Goal: Task Accomplishment & Management: Manage account settings

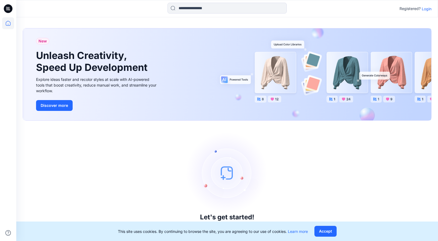
click at [425, 8] on p "Login" at bounding box center [427, 9] width 10 height 6
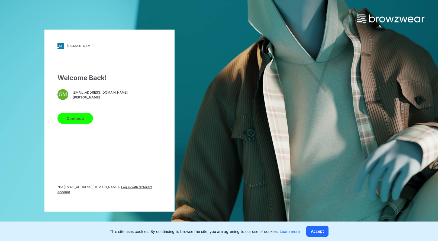
click at [76, 117] on button "Continue" at bounding box center [74, 118] width 35 height 11
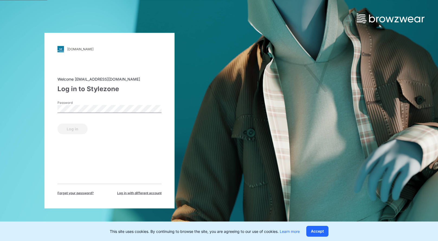
click at [108, 104] on div "Password" at bounding box center [109, 108] width 104 height 16
click at [83, 126] on button "Log in" at bounding box center [72, 129] width 30 height 11
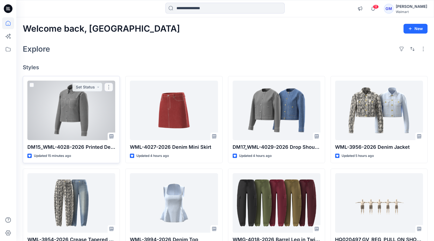
click at [67, 101] on div at bounding box center [71, 111] width 88 height 60
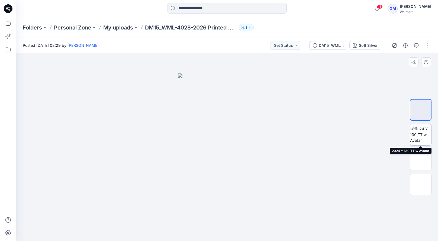
click at [421, 136] on img at bounding box center [420, 134] width 21 height 17
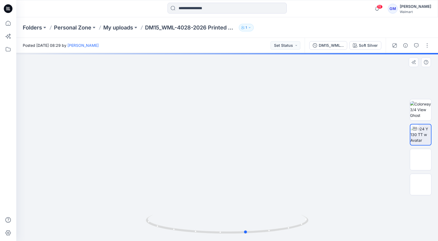
drag, startPoint x: 226, startPoint y: 234, endPoint x: 82, endPoint y: 212, distance: 145.3
click at [82, 212] on div at bounding box center [227, 147] width 422 height 188
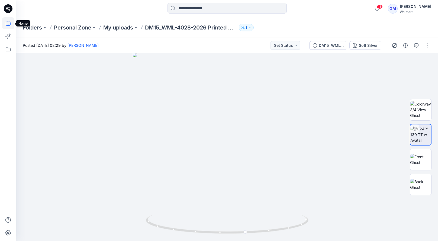
click at [12, 25] on icon at bounding box center [8, 23] width 12 height 12
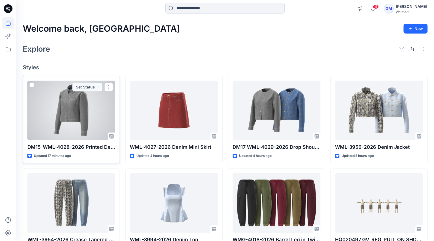
click at [59, 104] on div at bounding box center [71, 111] width 88 height 60
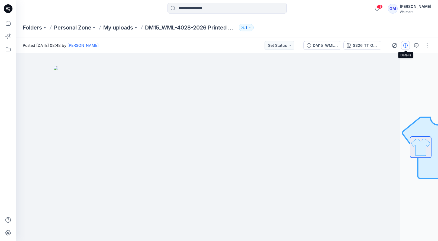
click at [406, 46] on icon "button" at bounding box center [405, 45] width 4 height 4
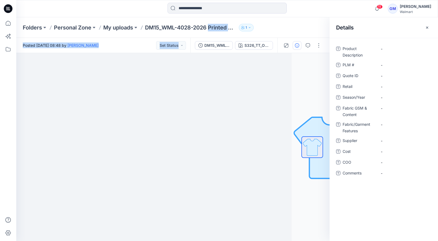
drag, startPoint x: 210, startPoint y: 26, endPoint x: 285, endPoint y: 39, distance: 76.4
click at [285, 39] on div "Folders Personal Zone My uploads DM15_WML-4028-2026 Printed Denim Jacket 1 Post…" at bounding box center [227, 129] width 422 height 224
click at [237, 28] on p "DM15_WML-4028-2026 Printed Denim Jacket" at bounding box center [191, 28] width 92 height 8
drag, startPoint x: 211, startPoint y: 26, endPoint x: 235, endPoint y: 28, distance: 23.9
click at [235, 28] on p "DM15_WML-4028-2026 Printed Denim Jacket" at bounding box center [191, 28] width 92 height 8
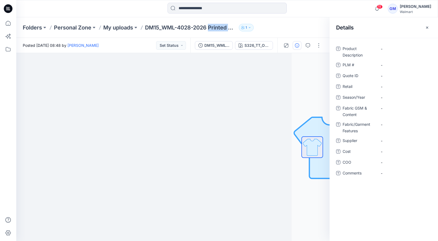
copy p "Printed D"
click at [395, 51] on Description "-" at bounding box center [404, 49] width 47 height 6
type textarea "*********"
click at [389, 47] on Description "-" at bounding box center [404, 49] width 47 height 6
type textarea "**********"
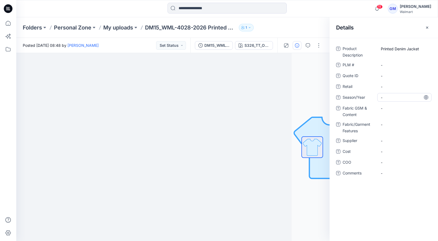
click at [398, 95] on span "-" at bounding box center [404, 98] width 47 height 6
type textarea "**********"
click at [388, 139] on span "-" at bounding box center [404, 141] width 47 height 6
type textarea "****"
click at [396, 160] on span "-" at bounding box center [404, 163] width 47 height 6
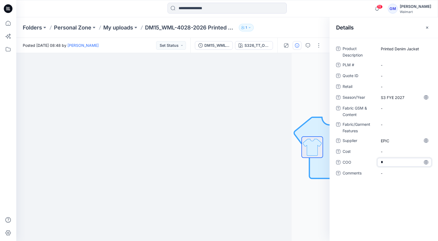
type textarea "**"
click at [386, 107] on Content "-" at bounding box center [404, 109] width 47 height 6
type textarea "**********"
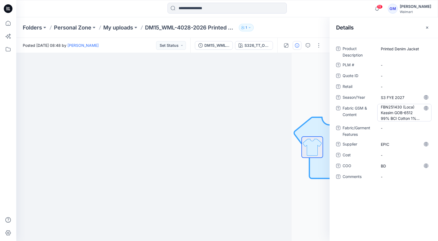
click at [411, 106] on Content "FBN251430 (Loca) Kassim GOB-6512 99% BCI Cotton 1% Spandex, 7/S X 10/S 40D & 64…" at bounding box center [404, 112] width 47 height 17
drag, startPoint x: 403, startPoint y: 106, endPoint x: 414, endPoint y: 113, distance: 13.0
click at [414, 113] on textarea "**********" at bounding box center [404, 112] width 54 height 17
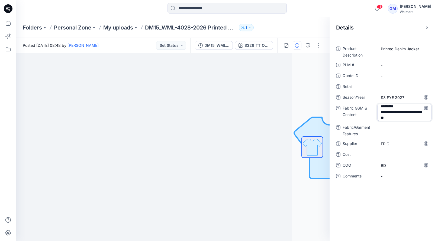
drag, startPoint x: 400, startPoint y: 107, endPoint x: 388, endPoint y: 116, distance: 15.3
click at [388, 116] on textarea "**********" at bounding box center [404, 112] width 54 height 17
type textarea "**********"
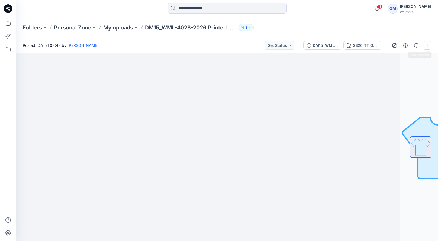
click at [427, 45] on button "button" at bounding box center [427, 45] width 9 height 9
click at [428, 44] on button "button" at bounding box center [427, 45] width 9 height 9
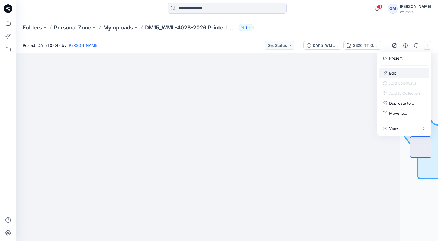
click at [395, 71] on p "Edit" at bounding box center [392, 73] width 7 height 6
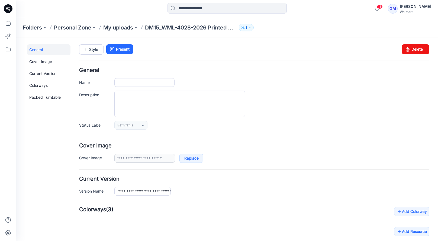
type input "**********"
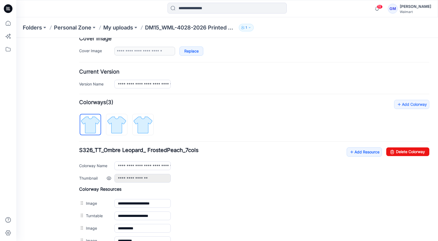
scroll to position [135, 0]
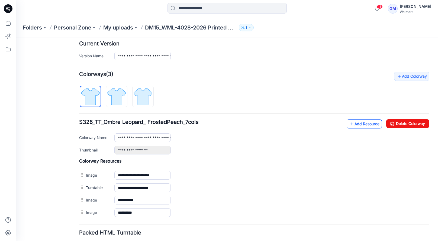
click at [355, 120] on link "Add Resource" at bounding box center [364, 124] width 35 height 9
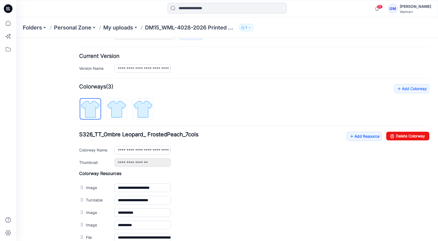
scroll to position [0, 0]
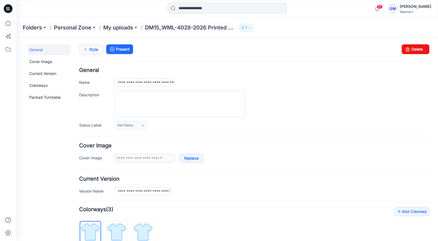
click at [96, 52] on link "Style" at bounding box center [91, 49] width 24 height 10
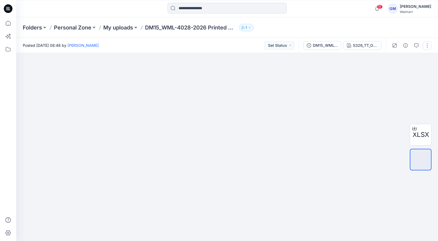
click at [427, 49] on button "button" at bounding box center [427, 45] width 9 height 9
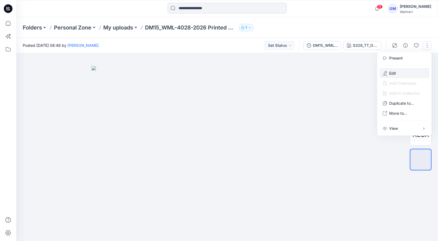
click at [406, 73] on button "Edit" at bounding box center [404, 73] width 50 height 10
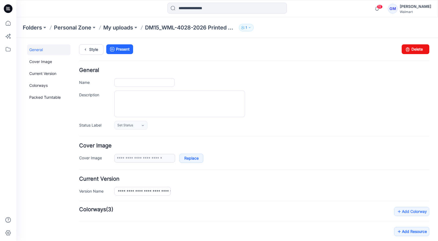
type input "**********"
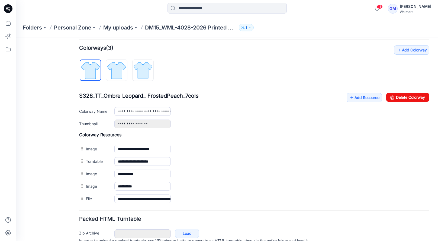
scroll to position [163, 0]
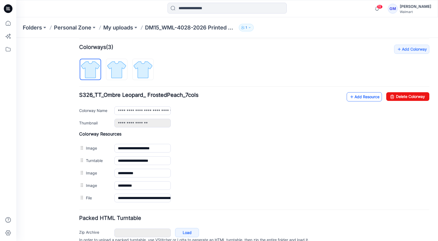
click at [349, 98] on icon at bounding box center [351, 97] width 5 height 9
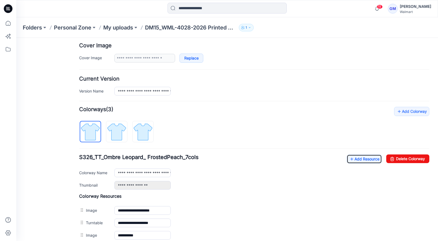
scroll to position [0, 0]
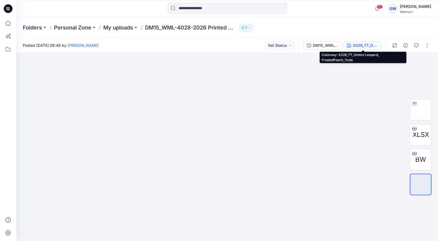
click at [357, 45] on div "S326_TT_Ombre Leopard_ FrostedPeach_7cols" at bounding box center [365, 46] width 25 height 6
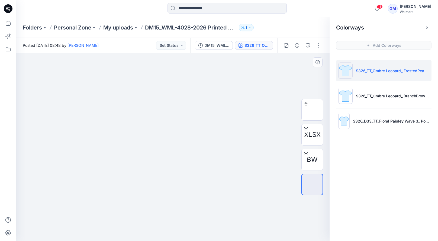
click at [192, 66] on img at bounding box center [172, 66] width 271 height 0
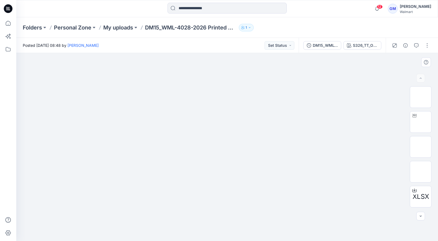
drag, startPoint x: 360, startPoint y: 82, endPoint x: 364, endPoint y: 84, distance: 4.0
click at [360, 82] on img at bounding box center [227, 154] width 271 height 176
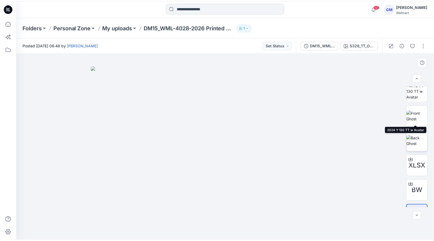
scroll to position [49, 0]
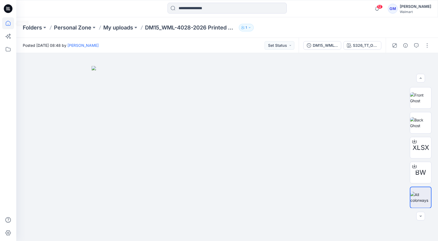
click at [5, 21] on icon at bounding box center [8, 23] width 12 height 12
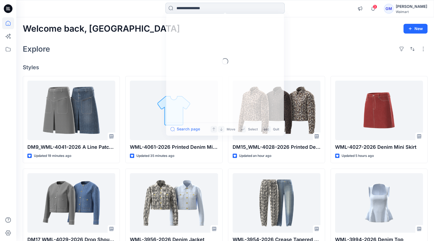
click at [222, 12] on input at bounding box center [224, 8] width 119 height 11
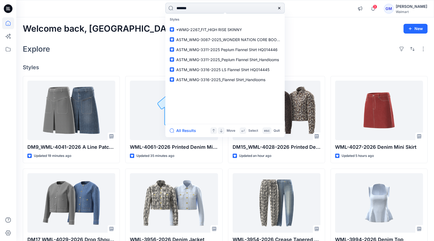
type input "********"
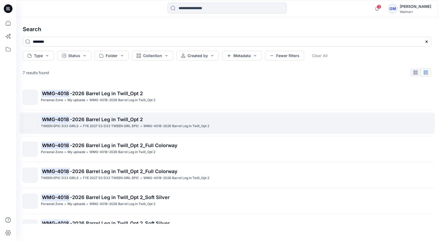
click at [113, 116] on p "WMG-4018 -2026 Barrel Leg in Twill_Opt 2" at bounding box center [236, 120] width 390 height 8
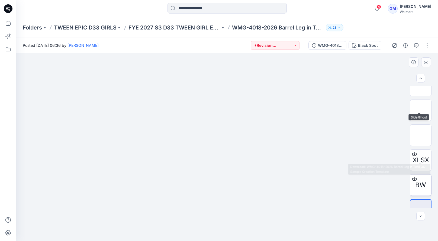
scroll to position [74, 0]
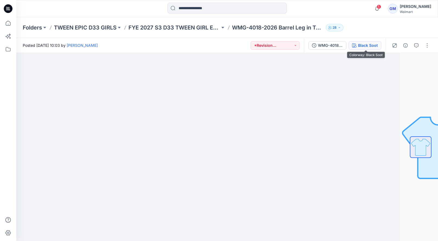
click at [371, 48] on div "Black Soot" at bounding box center [368, 46] width 20 height 6
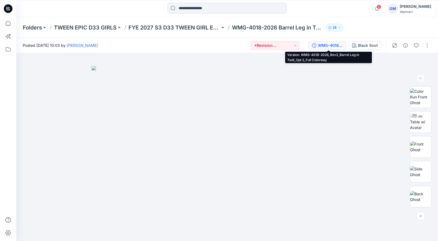
click at [340, 45] on div "WMG-4018-2026_Rev2_Barrel Leg in Twill_Opt 2_Full Colorway" at bounding box center [330, 46] width 25 height 6
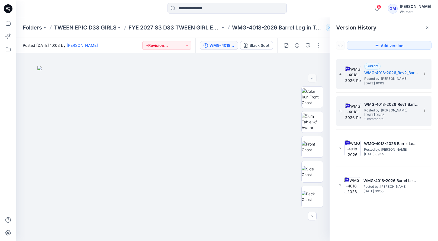
click at [369, 104] on h5 "WMG-4018-2026_Rev1_Barrel Leg in Twill_Opt 2" at bounding box center [391, 104] width 54 height 7
click at [386, 72] on h5 "WMG-4018-2026_Rev2_Barrel Leg in Twill_Opt 2_Full Colorway" at bounding box center [391, 73] width 54 height 7
click at [383, 102] on h5 "WMG-4018-2026_Rev1_Barrel Leg in Twill_Opt 2" at bounding box center [391, 104] width 54 height 7
click at [376, 76] on span "Posted by: [PERSON_NAME]" at bounding box center [391, 78] width 54 height 5
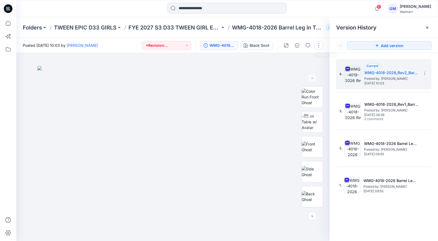
click at [321, 46] on button "button" at bounding box center [318, 45] width 9 height 9
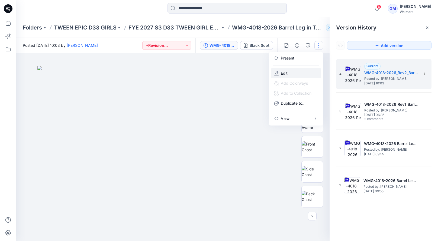
click at [307, 72] on button "Edit" at bounding box center [296, 73] width 50 height 10
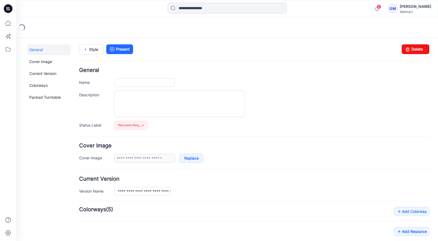
type input "**********"
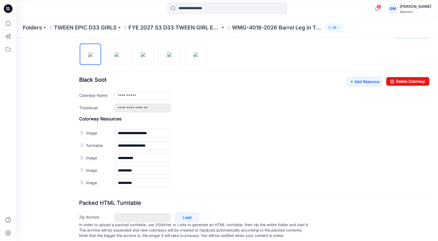
scroll to position [185, 0]
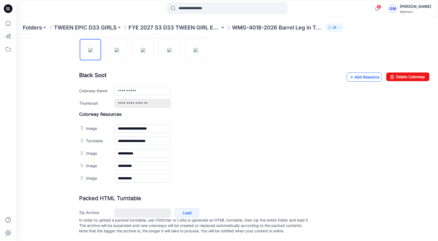
click at [360, 73] on link "Add Resource" at bounding box center [364, 77] width 35 height 9
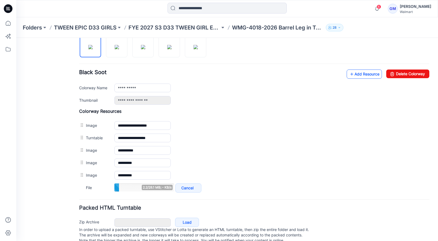
click at [361, 74] on link "Add Resource" at bounding box center [364, 74] width 35 height 9
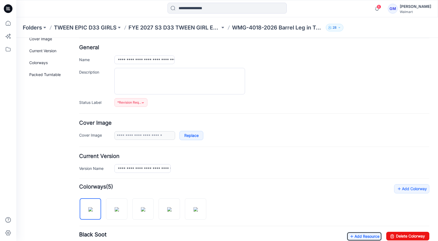
scroll to position [0, 0]
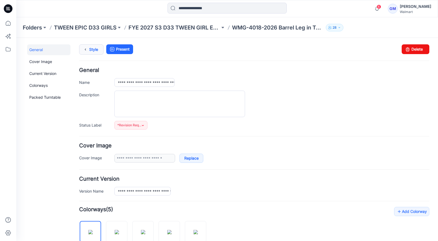
click at [101, 49] on link "Style" at bounding box center [91, 49] width 24 height 10
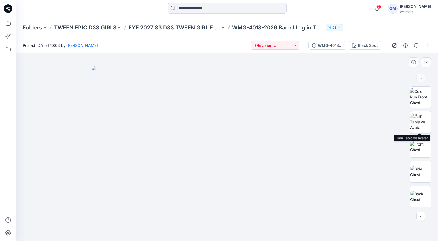
click at [416, 121] on img at bounding box center [420, 122] width 21 height 17
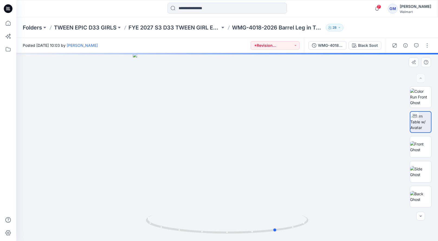
drag, startPoint x: 228, startPoint y: 235, endPoint x: 84, endPoint y: 212, distance: 145.2
click at [84, 212] on div at bounding box center [227, 147] width 422 height 188
click at [369, 47] on div "Black Soot" at bounding box center [368, 46] width 20 height 6
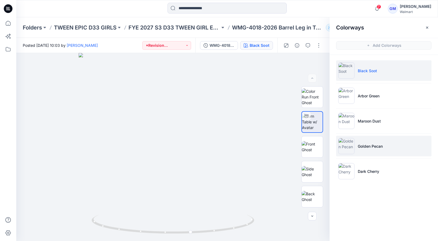
click at [369, 144] on p "Golden Pecan" at bounding box center [370, 147] width 25 height 6
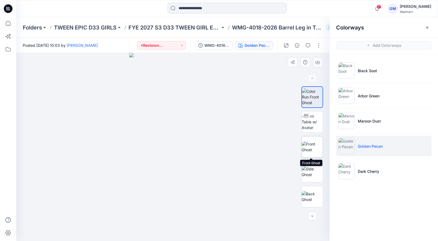
click at [317, 148] on img at bounding box center [312, 146] width 21 height 11
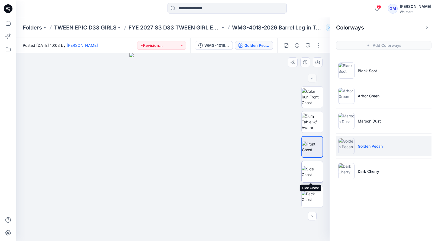
click at [312, 167] on img at bounding box center [312, 171] width 21 height 11
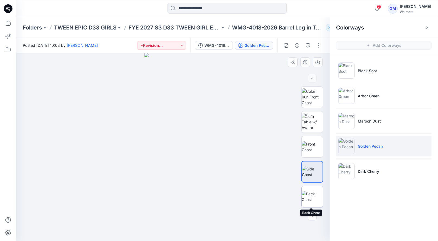
click at [309, 193] on img at bounding box center [312, 196] width 21 height 11
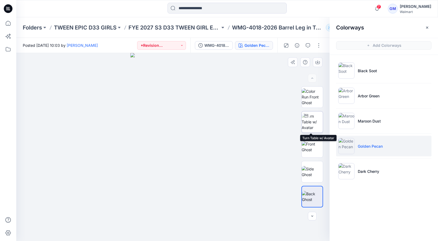
click at [318, 124] on img at bounding box center [312, 122] width 21 height 17
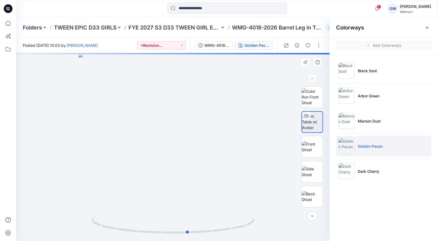
drag, startPoint x: 173, startPoint y: 235, endPoint x: 25, endPoint y: 209, distance: 149.7
click at [25, 209] on div at bounding box center [172, 147] width 313 height 188
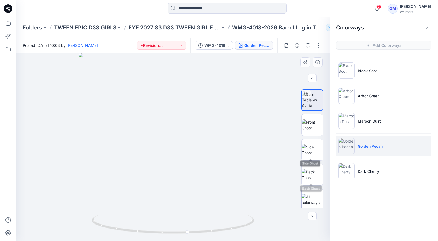
scroll to position [24, 0]
click at [309, 195] on img at bounding box center [312, 197] width 21 height 11
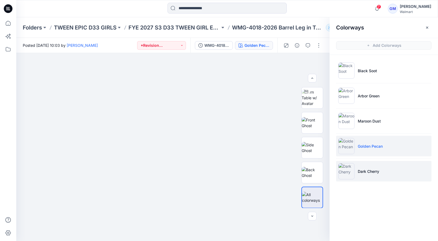
click at [366, 175] on li "Dark Cherry" at bounding box center [383, 171] width 95 height 21
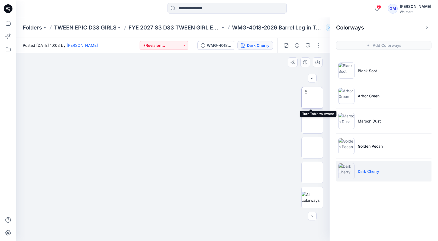
click at [312, 98] on img at bounding box center [312, 98] width 0 height 0
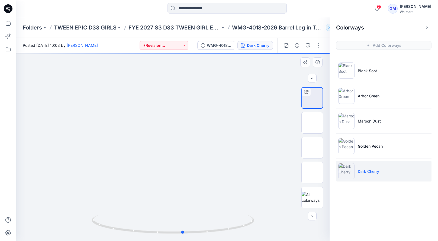
drag, startPoint x: 174, startPoint y: 234, endPoint x: 22, endPoint y: 200, distance: 155.9
click at [22, 200] on div at bounding box center [172, 147] width 313 height 188
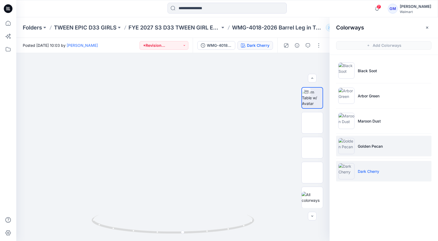
click at [363, 142] on li "Golden Pecan" at bounding box center [383, 146] width 95 height 21
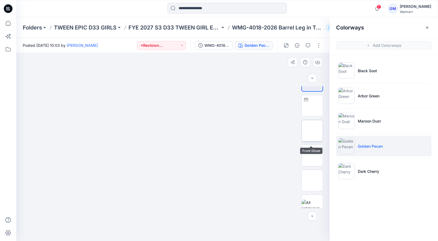
scroll to position [0, 0]
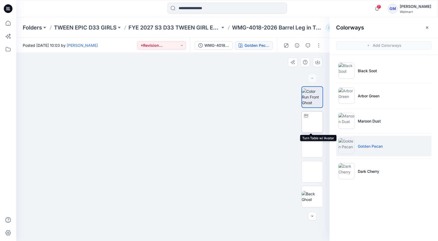
click at [312, 122] on img at bounding box center [312, 122] width 0 height 0
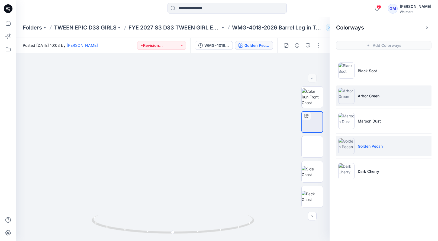
click at [375, 96] on p "Arbor Green" at bounding box center [369, 96] width 22 height 6
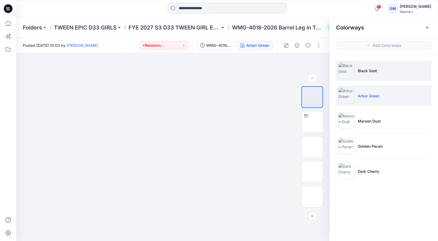
click at [372, 73] on p "Black Soot" at bounding box center [367, 71] width 19 height 6
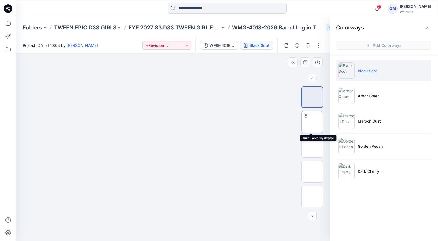
click at [312, 122] on img at bounding box center [312, 122] width 0 height 0
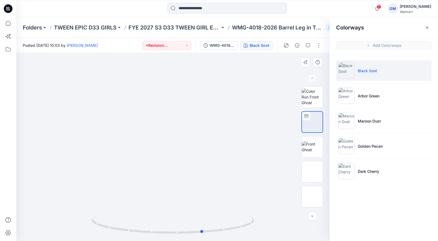
drag, startPoint x: 172, startPoint y: 233, endPoint x: 40, endPoint y: 207, distance: 135.1
click at [40, 207] on div at bounding box center [172, 147] width 313 height 188
drag, startPoint x: 201, startPoint y: 234, endPoint x: 174, endPoint y: 236, distance: 27.2
click at [174, 235] on icon at bounding box center [174, 225] width 164 height 20
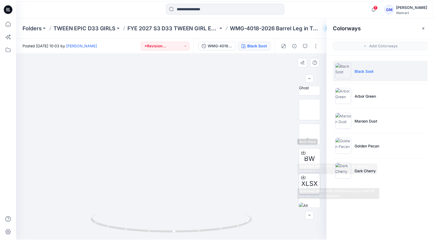
scroll to position [74, 0]
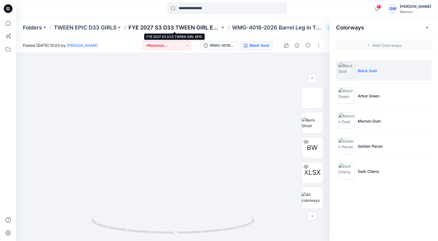
click at [206, 29] on p "FYE 2027 S3 D33 TWEEN GIRL EPIC" at bounding box center [174, 28] width 92 height 8
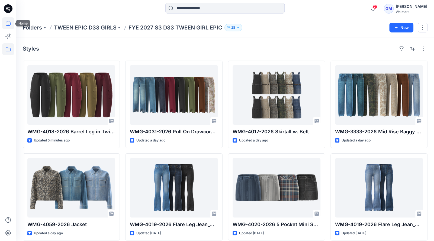
click at [11, 21] on icon at bounding box center [8, 23] width 12 height 12
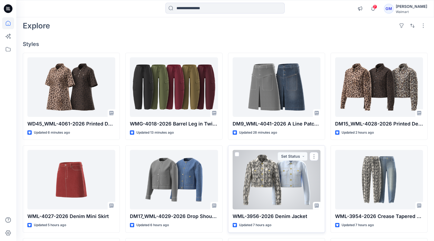
scroll to position [27, 0]
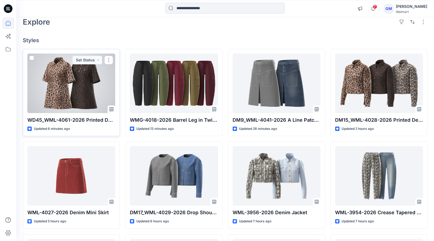
click at [92, 76] on div at bounding box center [71, 84] width 88 height 60
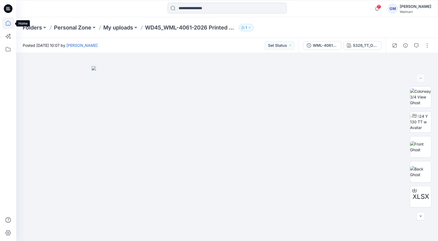
click at [12, 18] on icon at bounding box center [8, 23] width 12 height 12
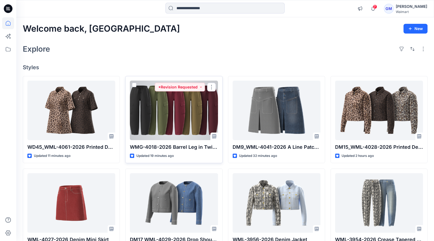
click at [164, 117] on div at bounding box center [174, 111] width 88 height 60
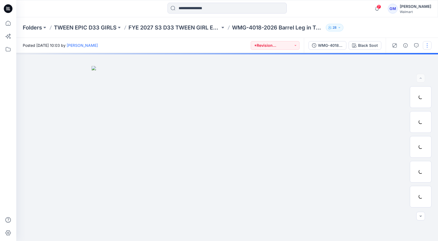
click at [427, 47] on button "button" at bounding box center [427, 45] width 9 height 9
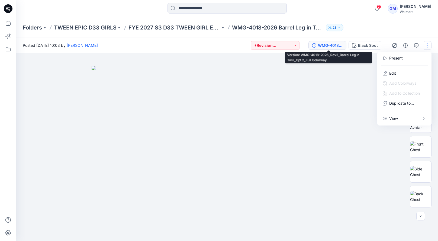
click at [336, 46] on div "WMG-4018-2026_Rev2_Barrel Leg in Twill_Opt 2_Full Colorway" at bounding box center [330, 46] width 25 height 6
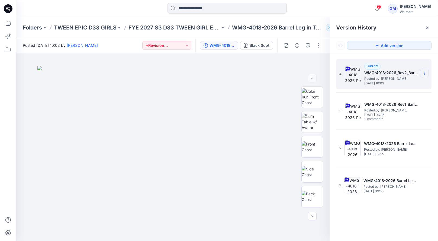
click at [425, 73] on icon at bounding box center [424, 73] width 4 height 4
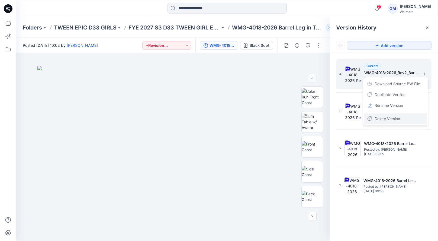
click at [390, 115] on div "Delete Version" at bounding box center [395, 119] width 63 height 11
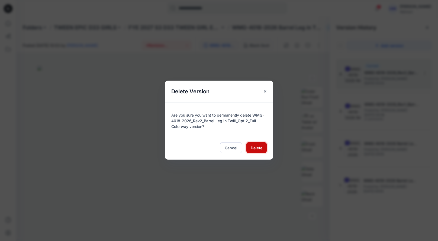
click at [257, 145] on span "Delete" at bounding box center [257, 148] width 12 height 6
